Goal: Go to known website: Access a specific website the user already knows

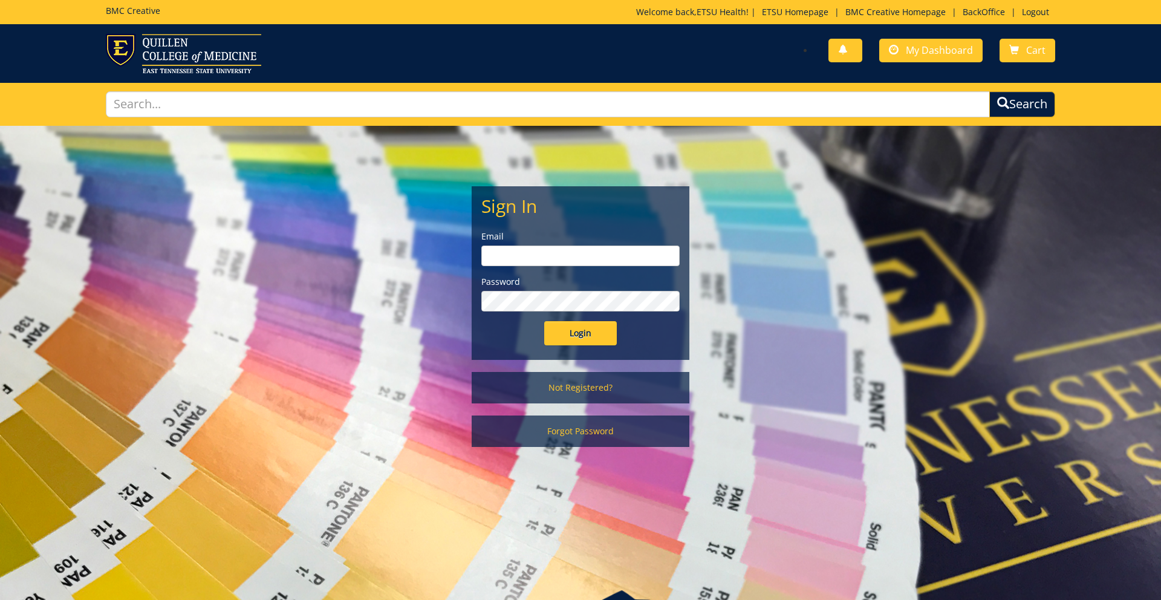
type input "[EMAIL_ADDRESS][DOMAIN_NAME]"
click at [570, 322] on input "Login" at bounding box center [580, 333] width 73 height 24
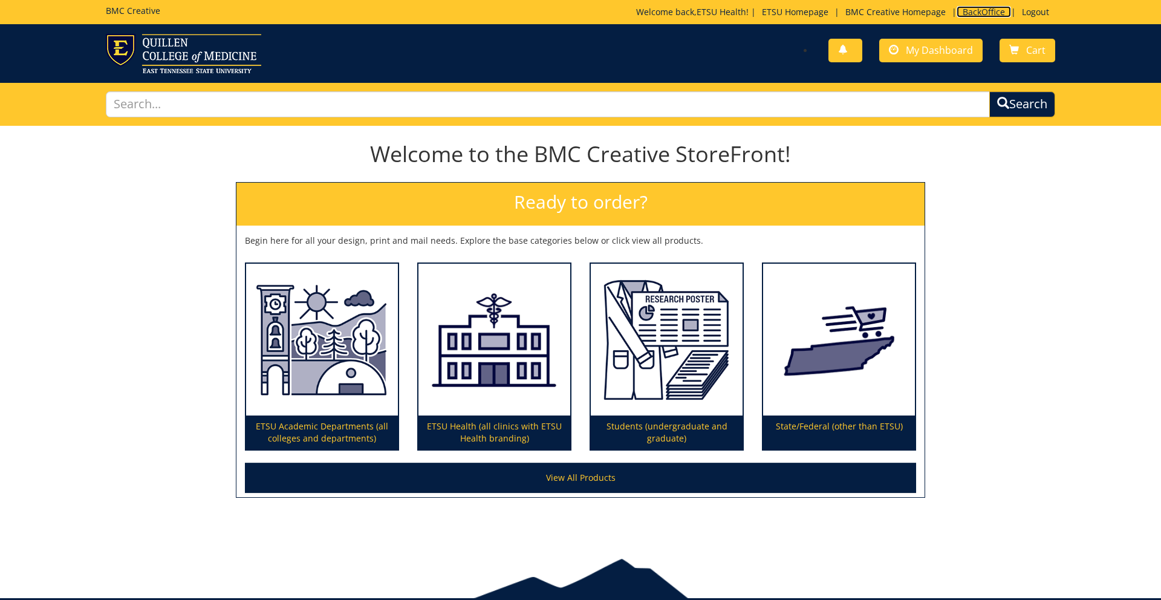
click at [980, 13] on link "BackOffice" at bounding box center [984, 11] width 54 height 11
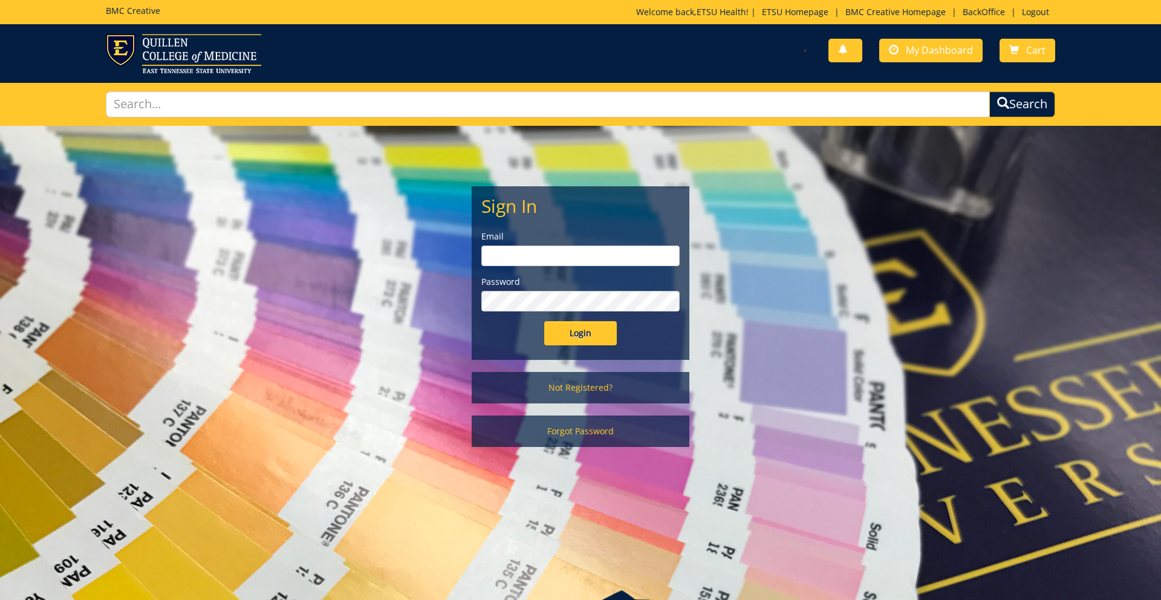
type input "[EMAIL_ADDRESS][DOMAIN_NAME]"
click at [585, 328] on input "Login" at bounding box center [580, 333] width 73 height 24
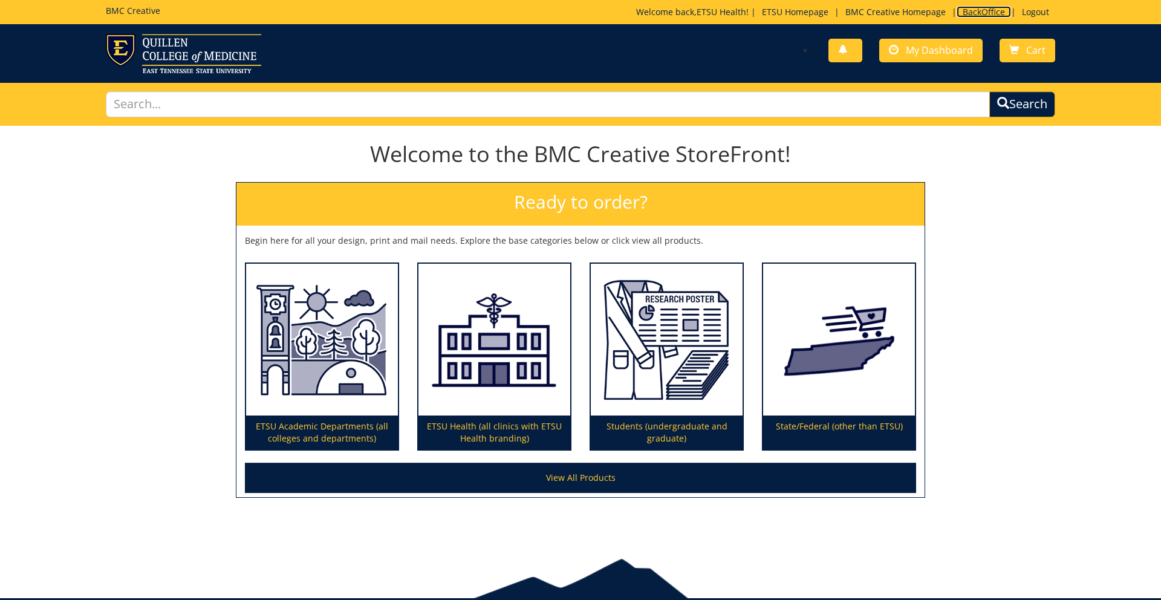
click at [970, 9] on link "BackOffice" at bounding box center [984, 11] width 54 height 11
